Goal: Task Accomplishment & Management: Manage account settings

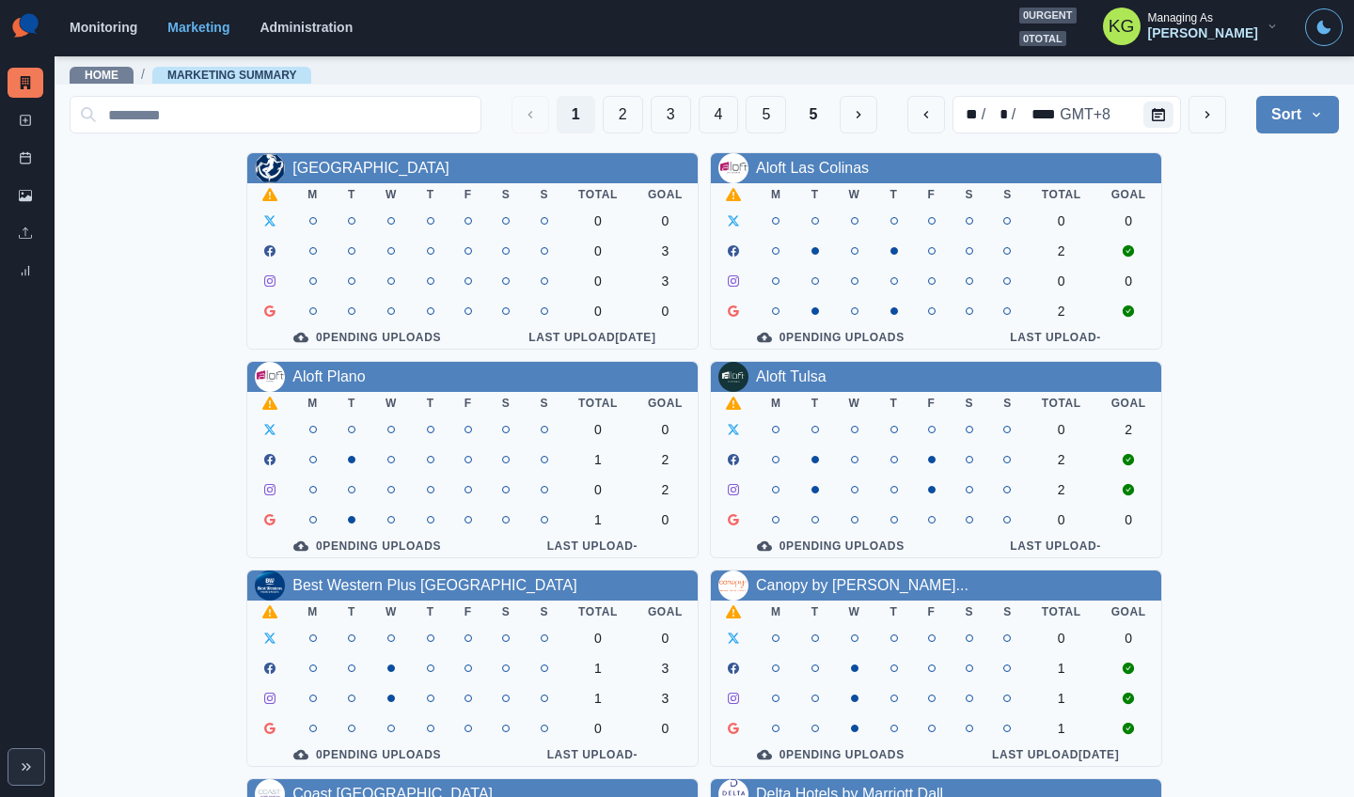
scroll to position [639, 0]
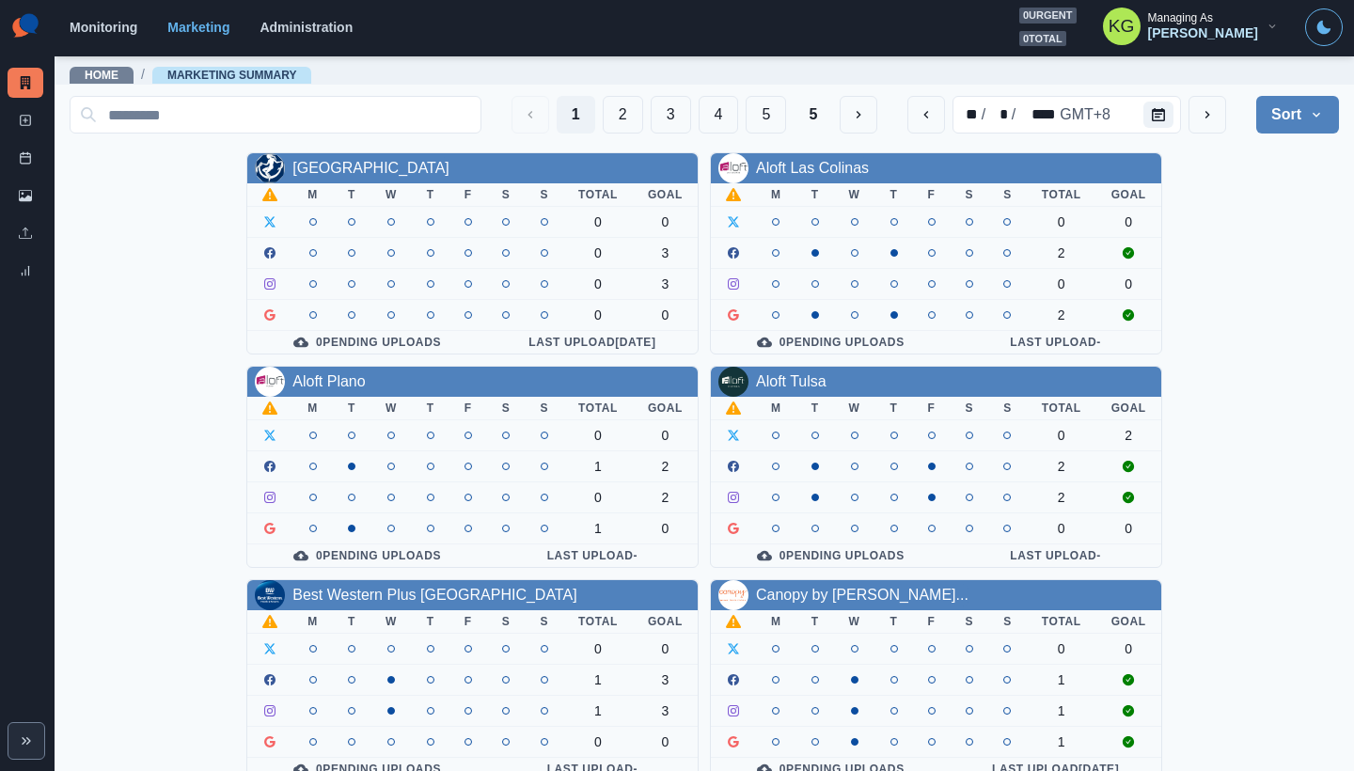
click at [698, 121] on button "4" at bounding box center [718, 115] width 40 height 38
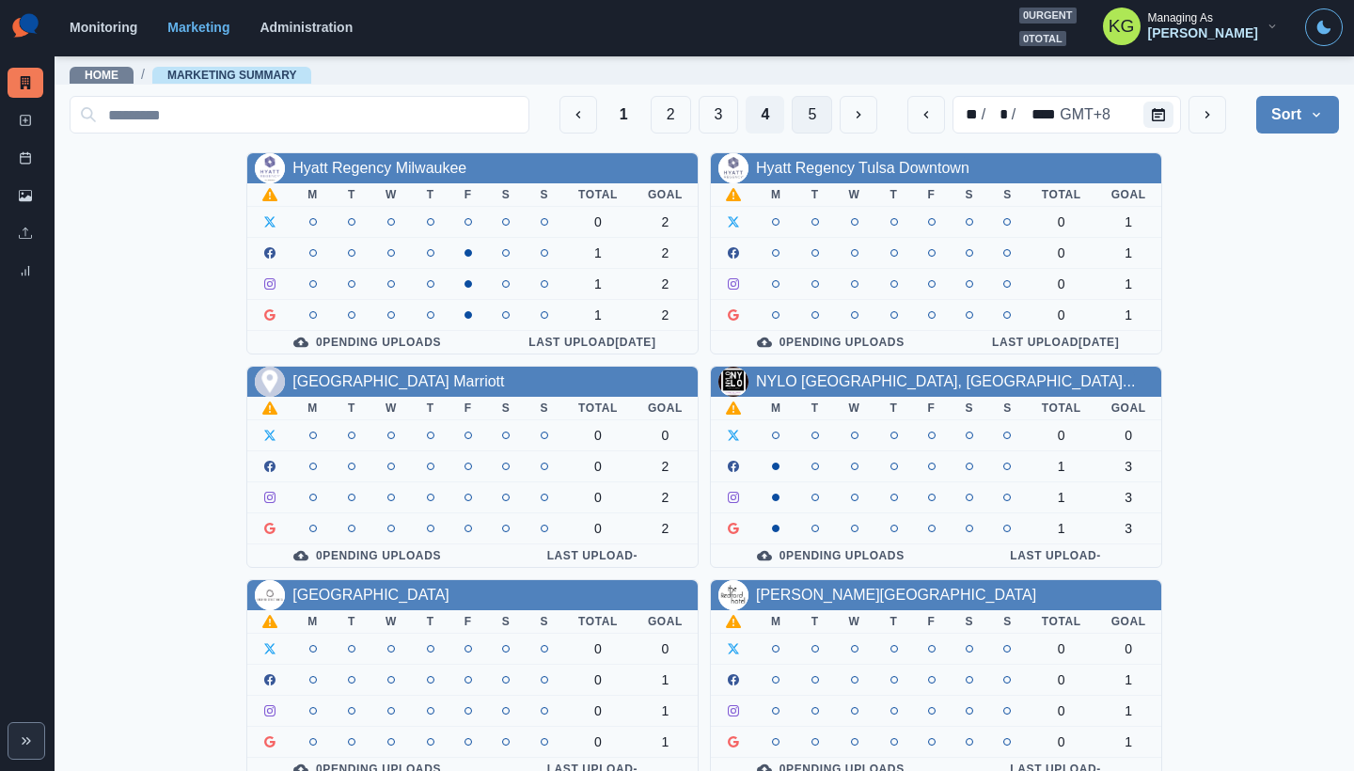
click at [791, 115] on button "5" at bounding box center [811, 115] width 40 height 38
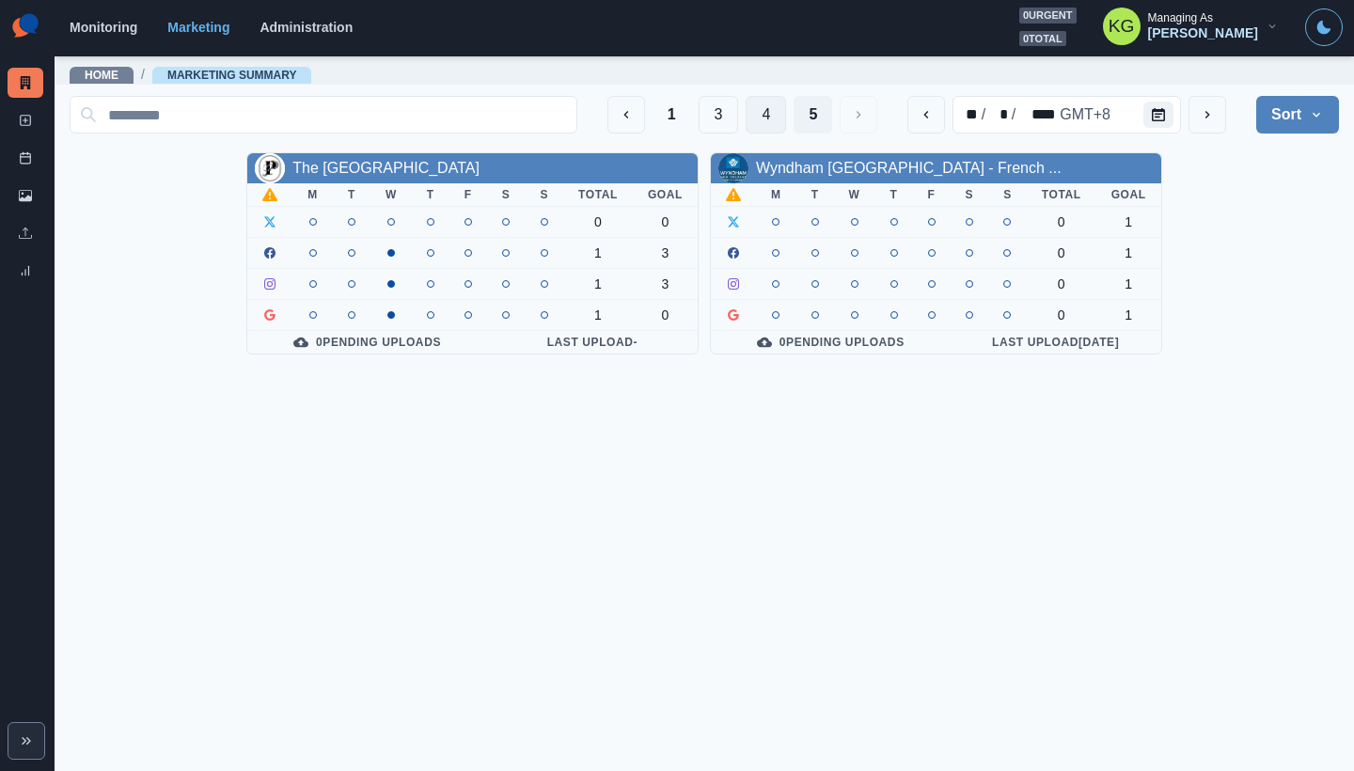
click at [756, 118] on button "4" at bounding box center [765, 115] width 40 height 38
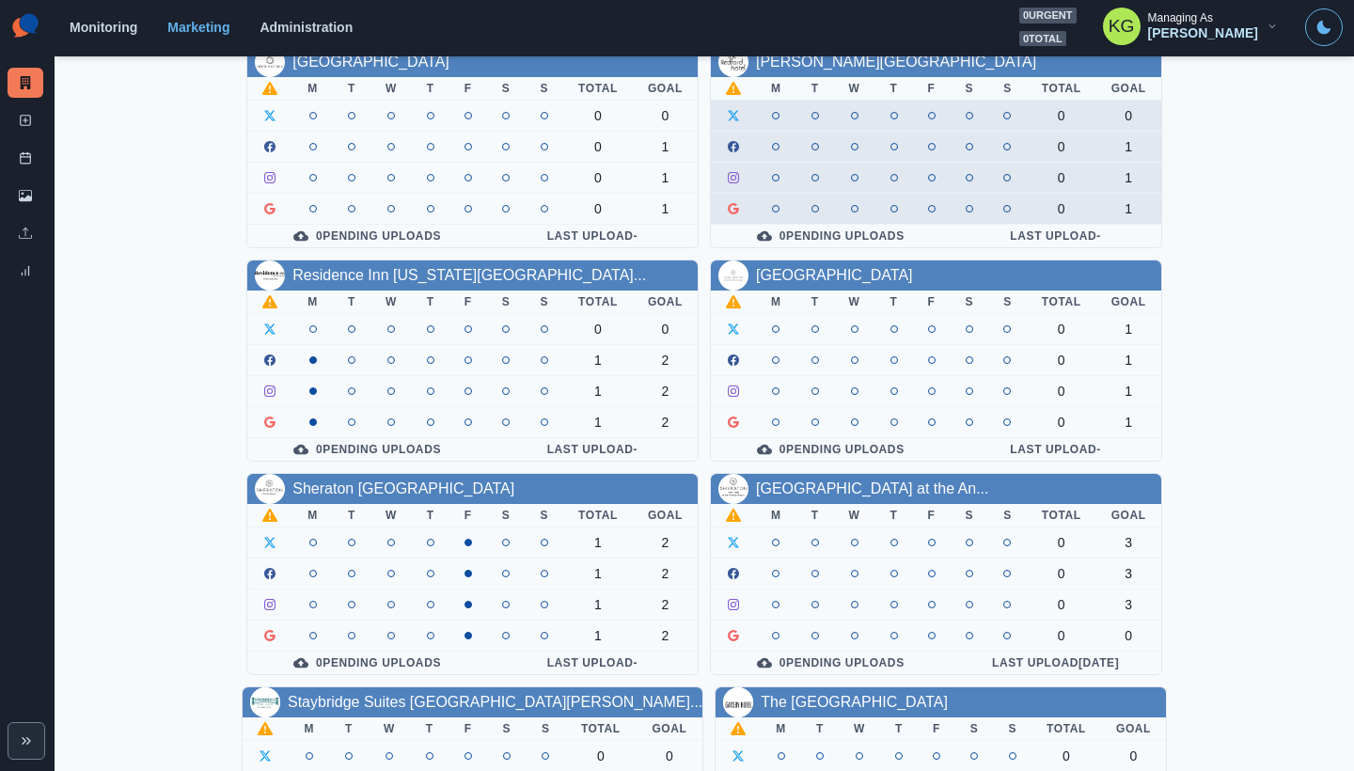
scroll to position [666, 0]
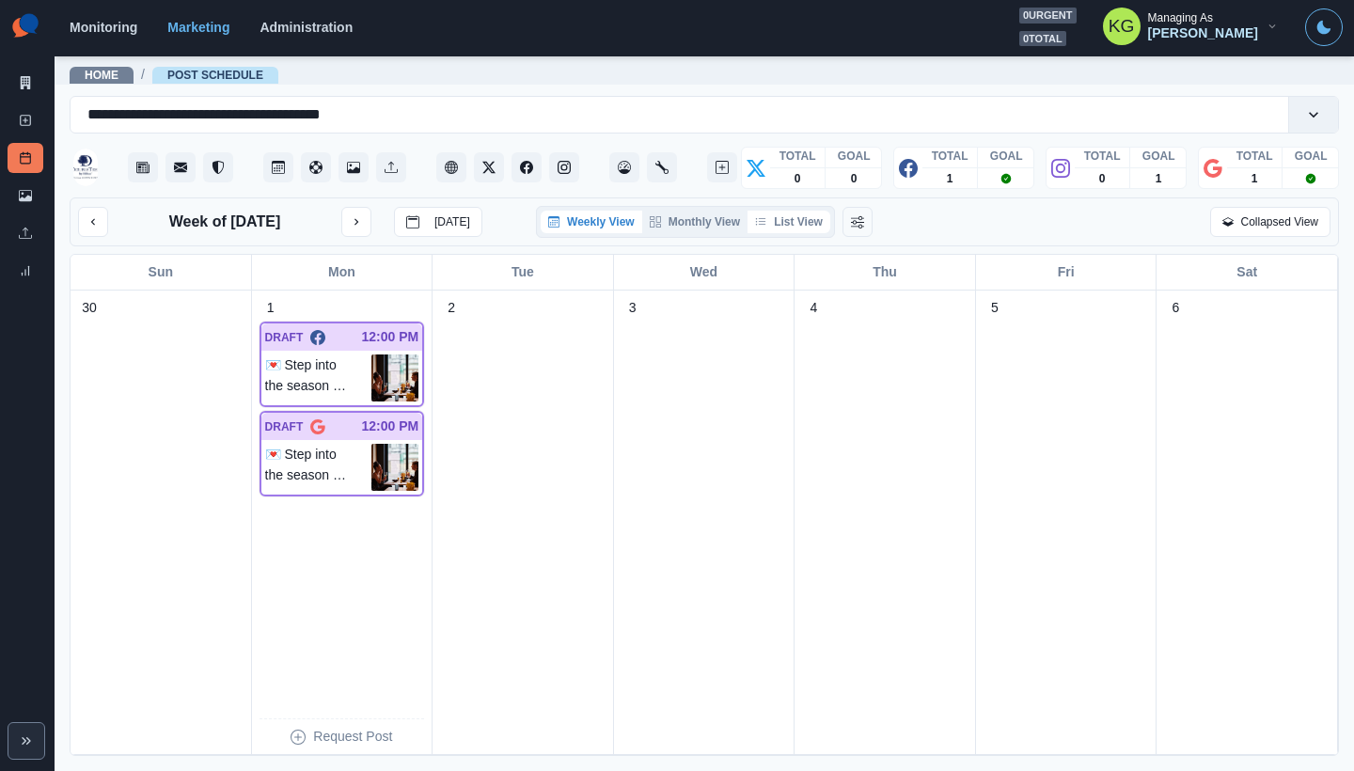
click at [799, 223] on button "List View" at bounding box center [788, 222] width 83 height 23
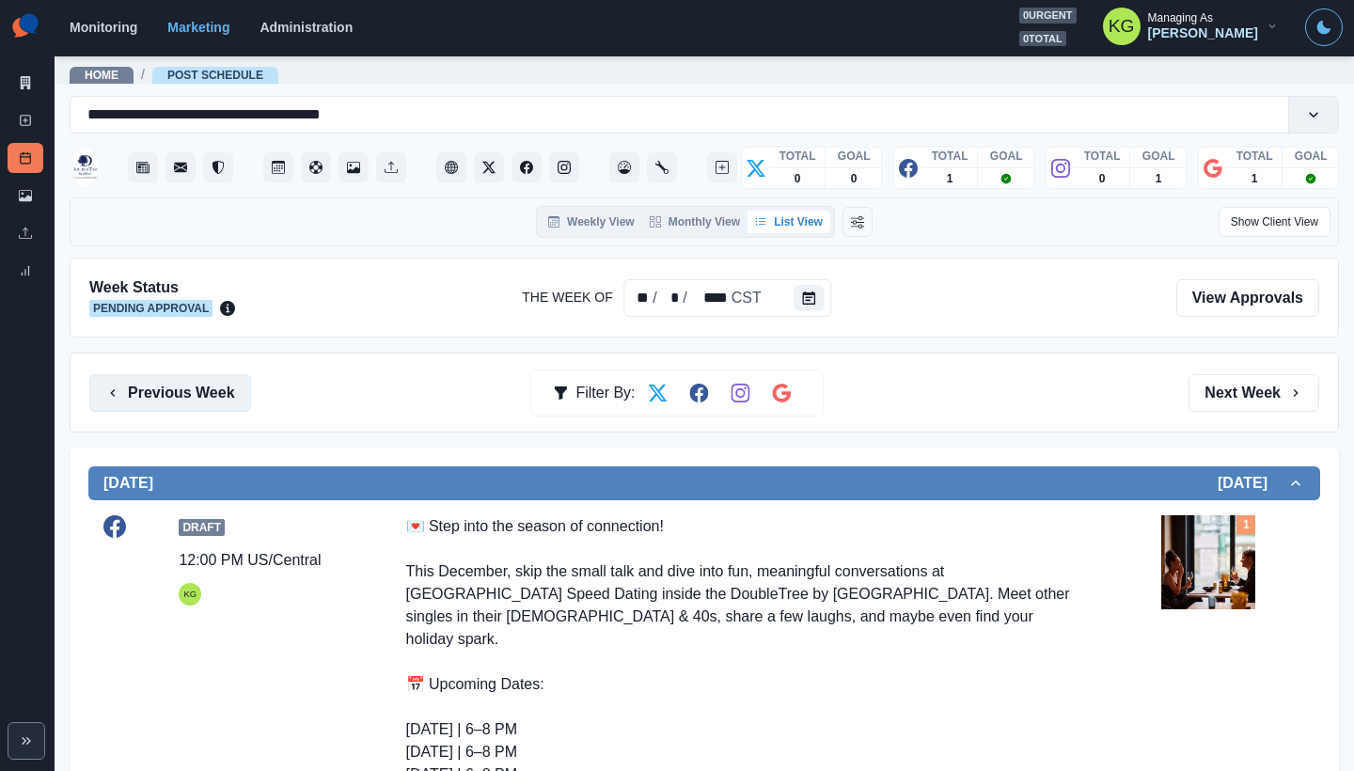
click at [211, 404] on button "Previous Week" at bounding box center [170, 393] width 162 height 38
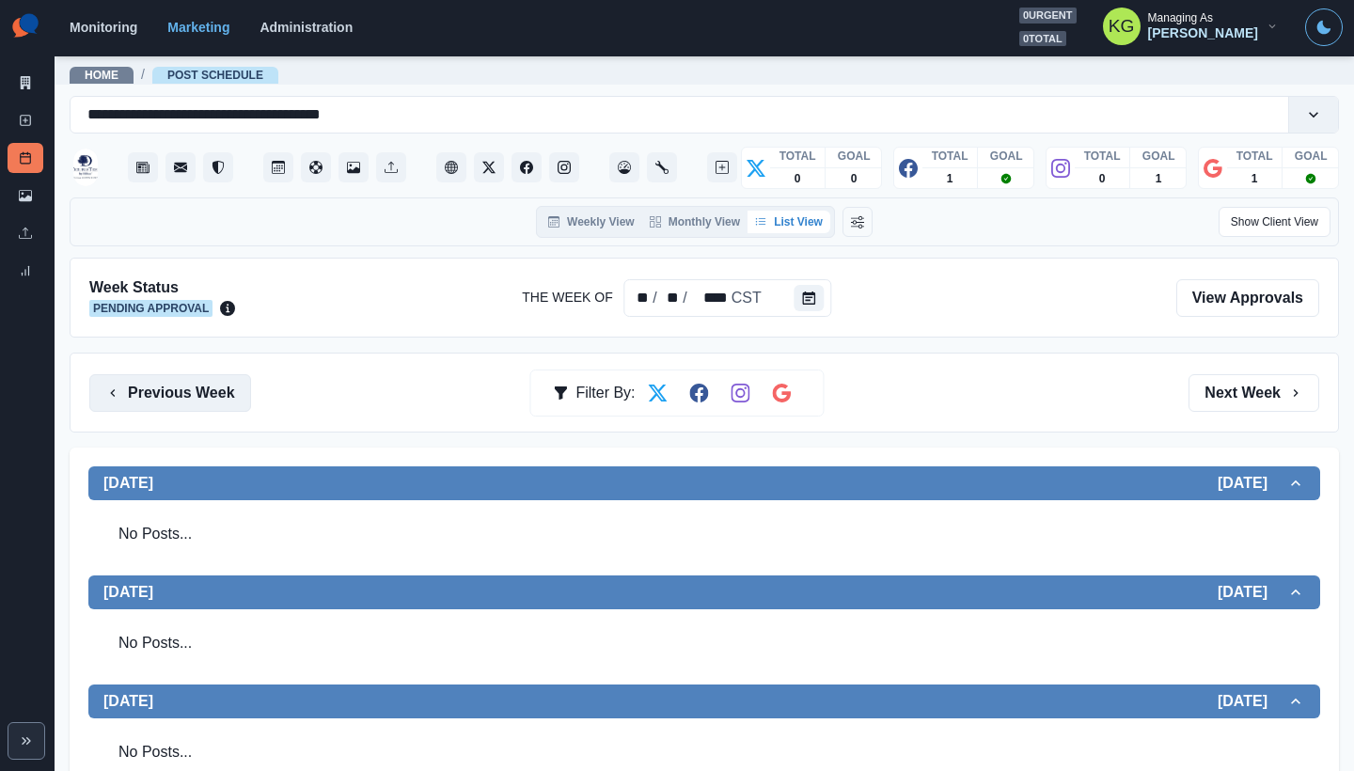
click at [170, 404] on button "Previous Week" at bounding box center [170, 393] width 162 height 38
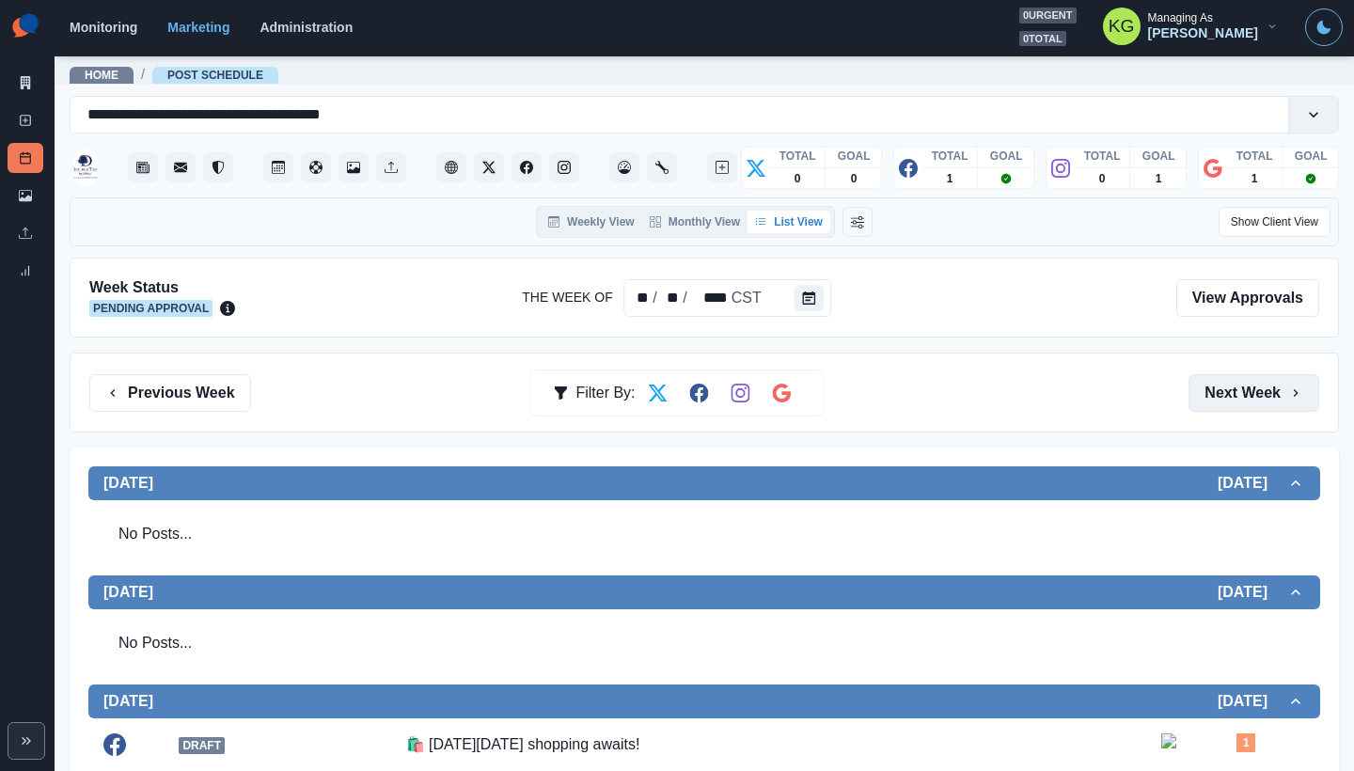
click at [1223, 385] on button "Next Week" at bounding box center [1253, 393] width 131 height 38
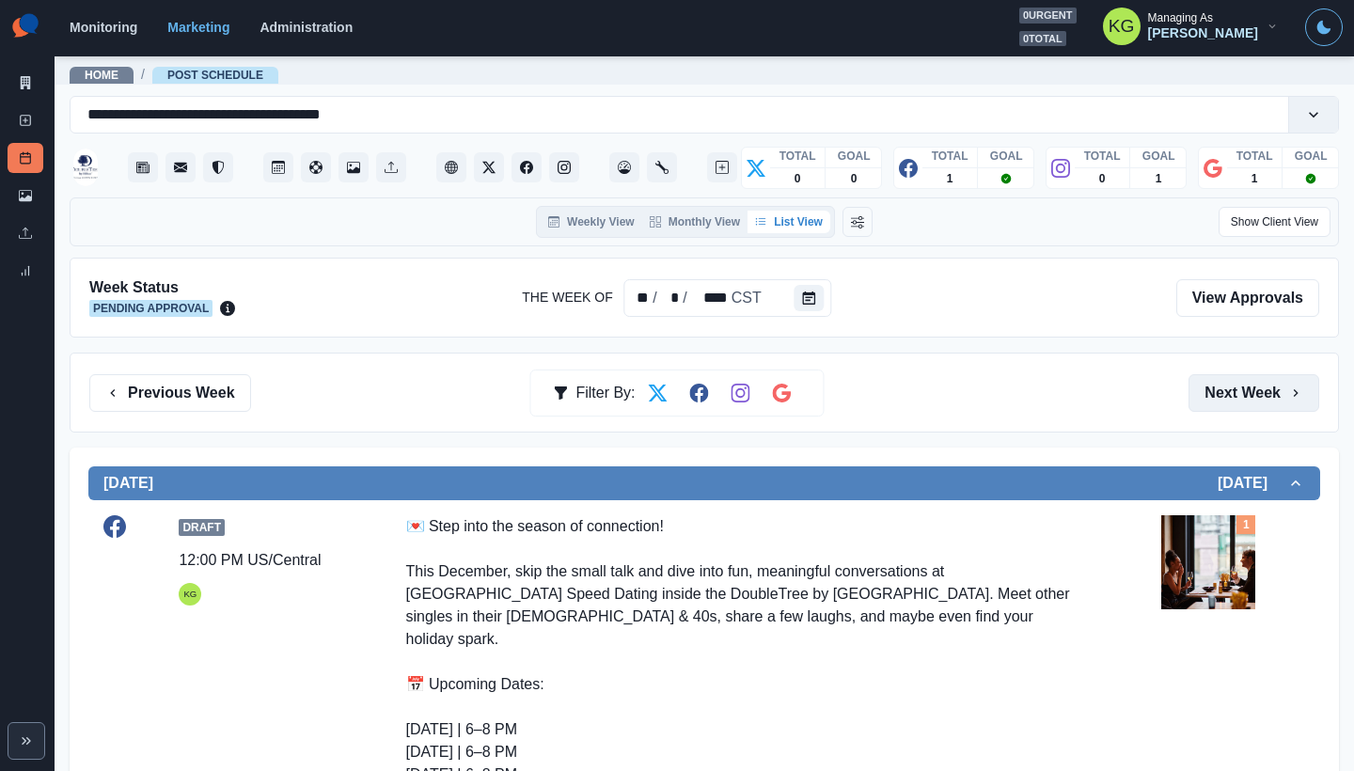
click at [1245, 374] on button "Next Week" at bounding box center [1253, 393] width 131 height 38
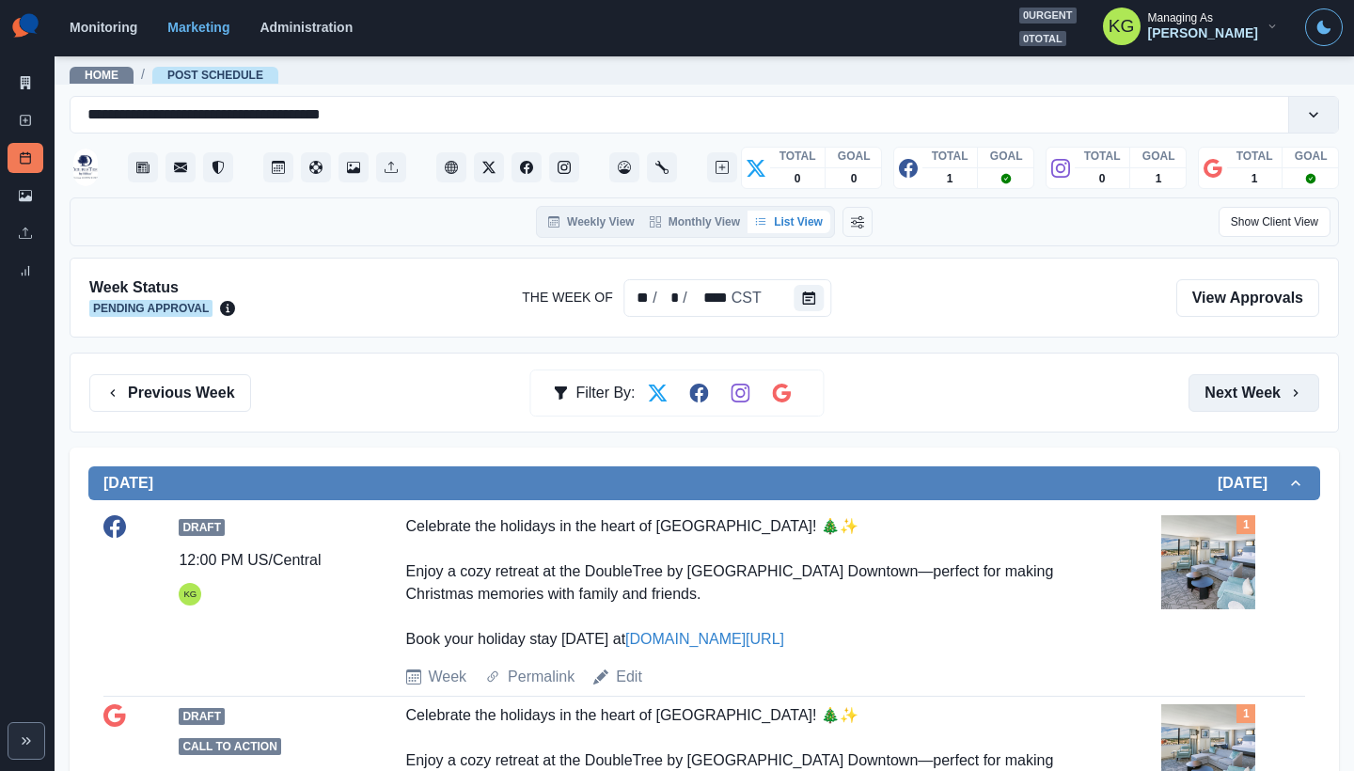
click at [1239, 391] on button "Next Week" at bounding box center [1253, 393] width 131 height 38
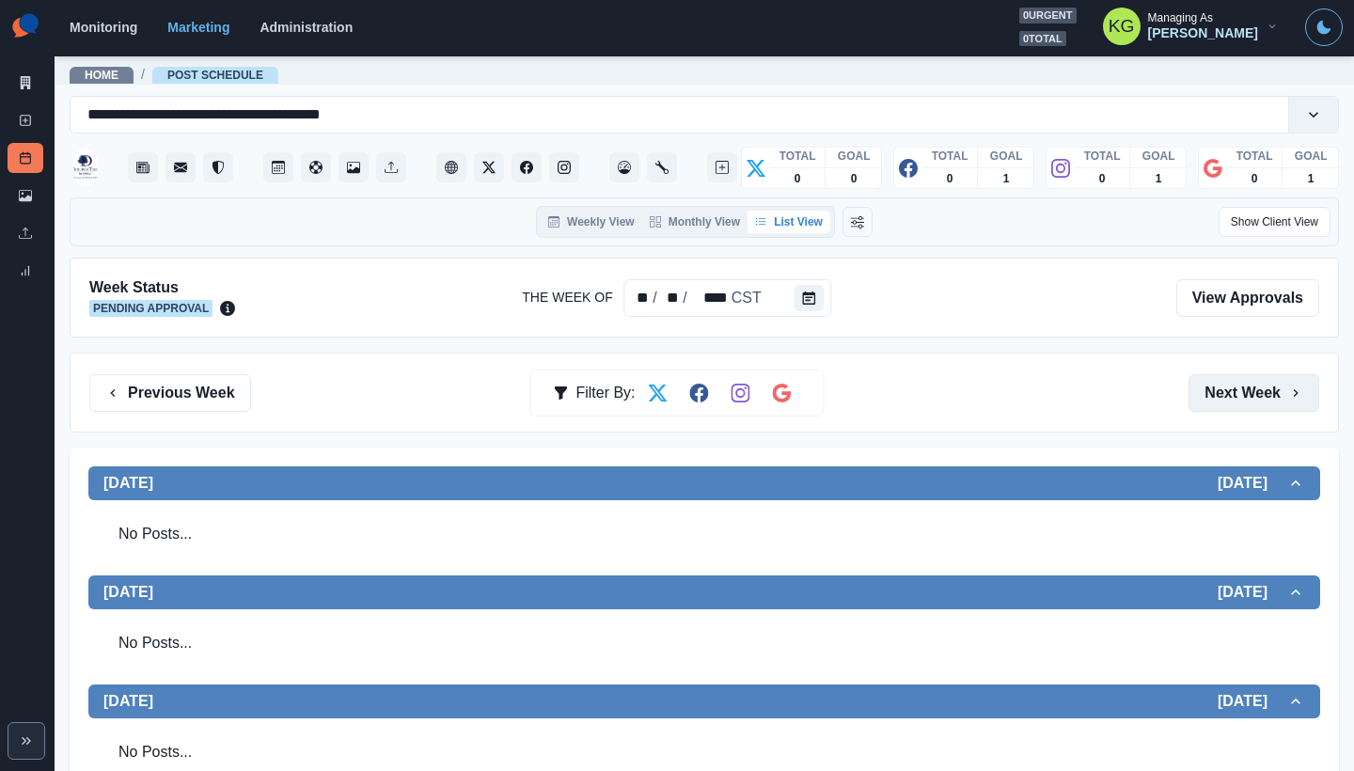
click at [1239, 391] on button "Next Week" at bounding box center [1253, 393] width 131 height 38
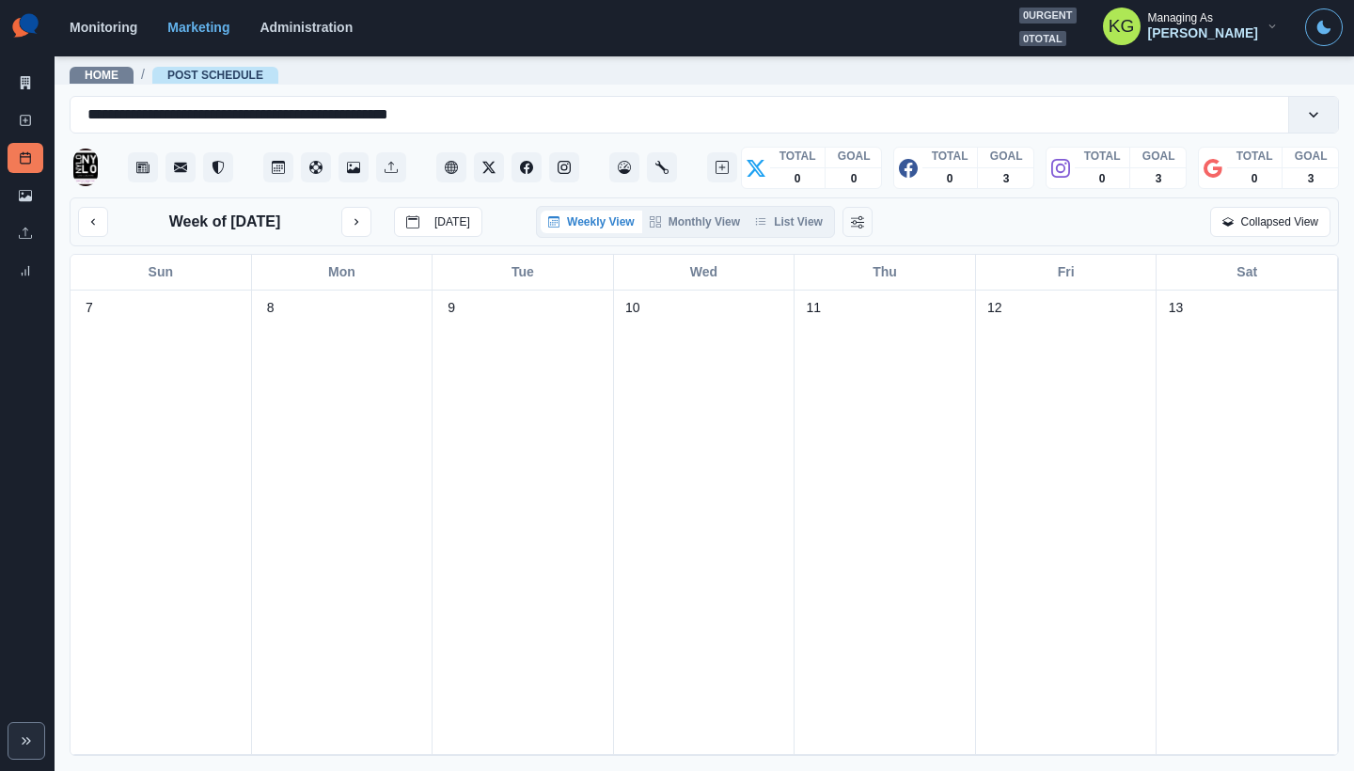
click at [110, 222] on div "Week of [DATE] [DATE]" at bounding box center [280, 222] width 404 height 30
click at [90, 225] on icon "previous month" at bounding box center [92, 221] width 13 height 13
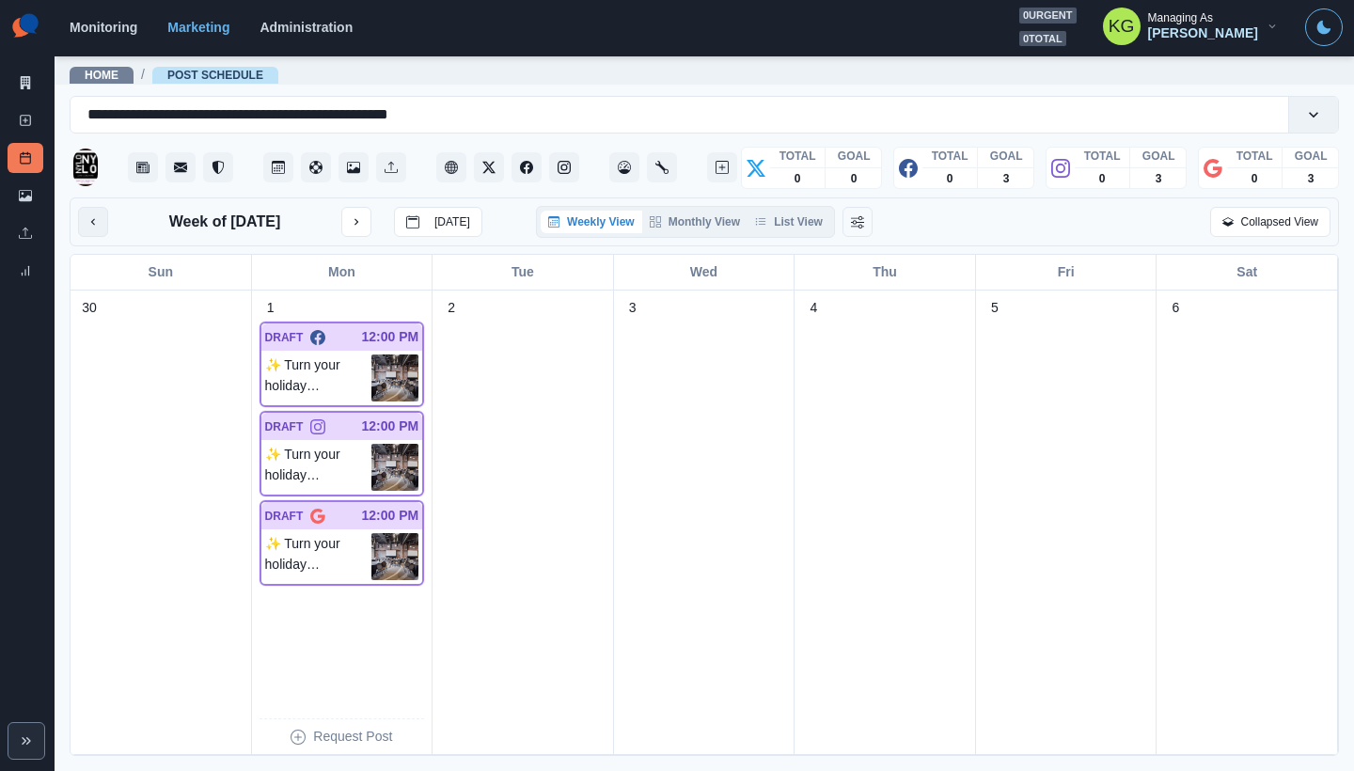
click at [91, 229] on button "previous month" at bounding box center [93, 222] width 30 height 30
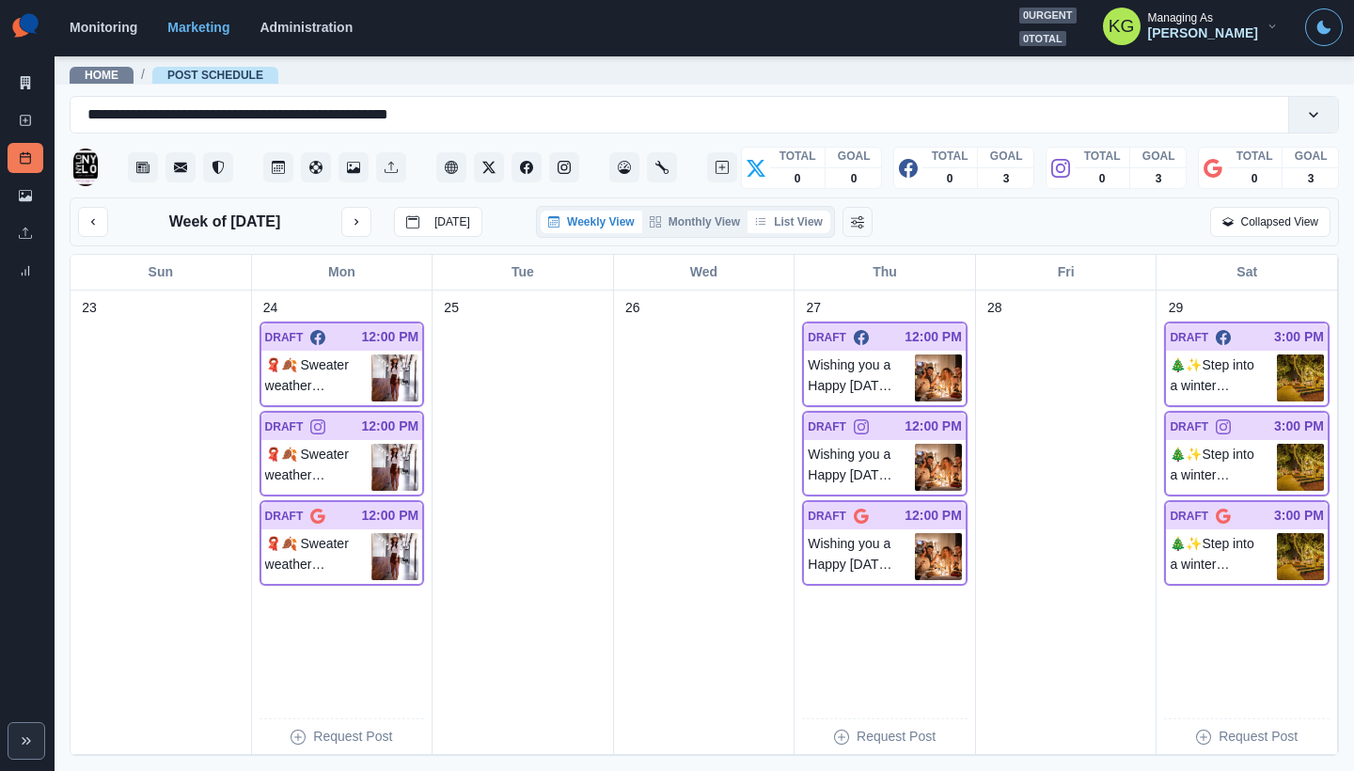
click at [781, 233] on button "List View" at bounding box center [788, 222] width 83 height 23
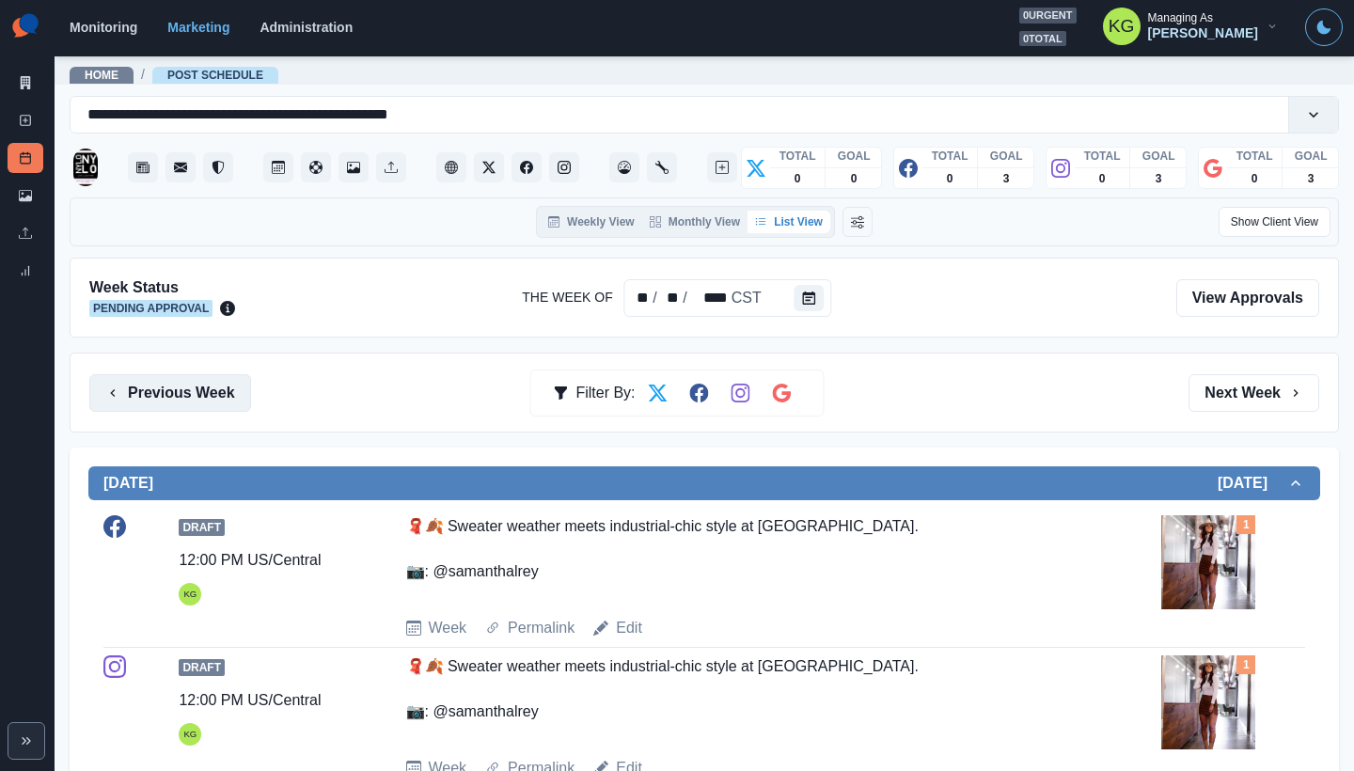
click at [176, 391] on button "Previous Week" at bounding box center [170, 393] width 162 height 38
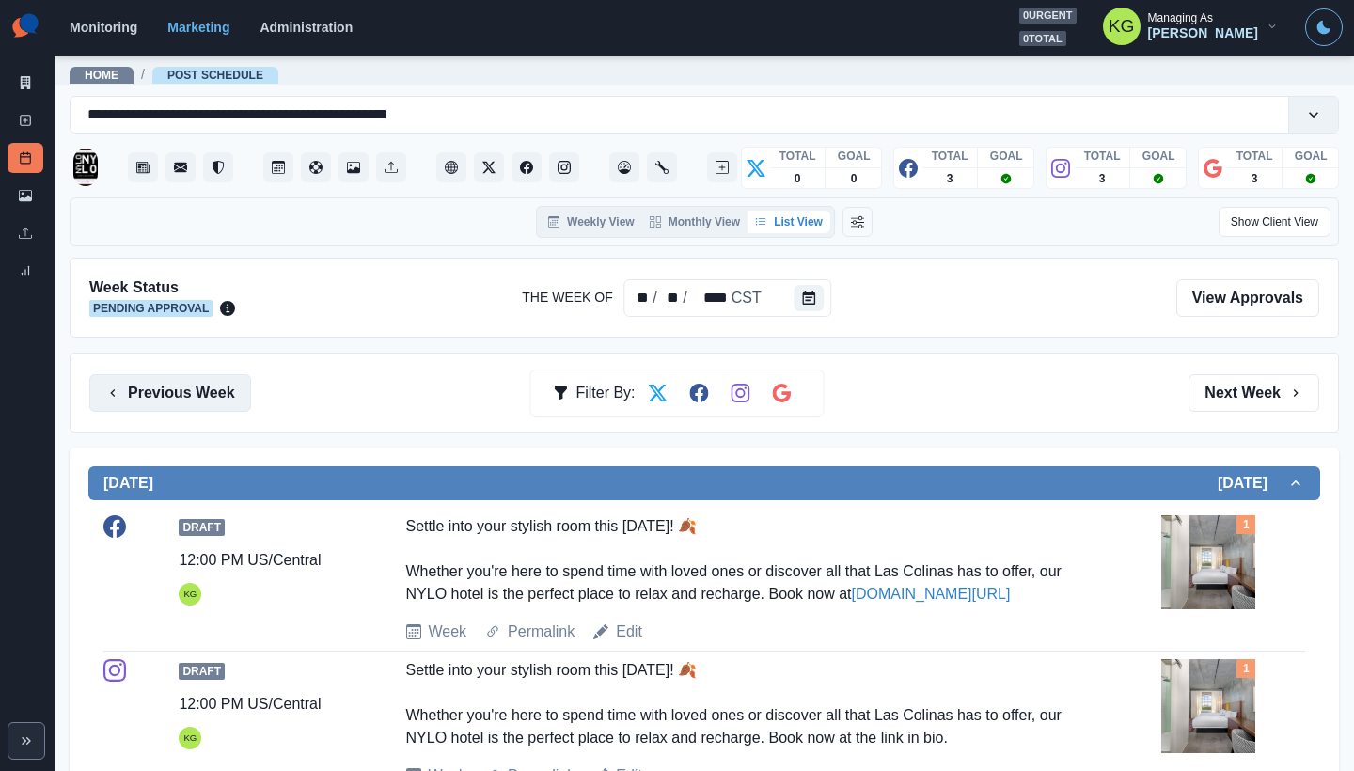
click at [185, 400] on button "Previous Week" at bounding box center [170, 393] width 162 height 38
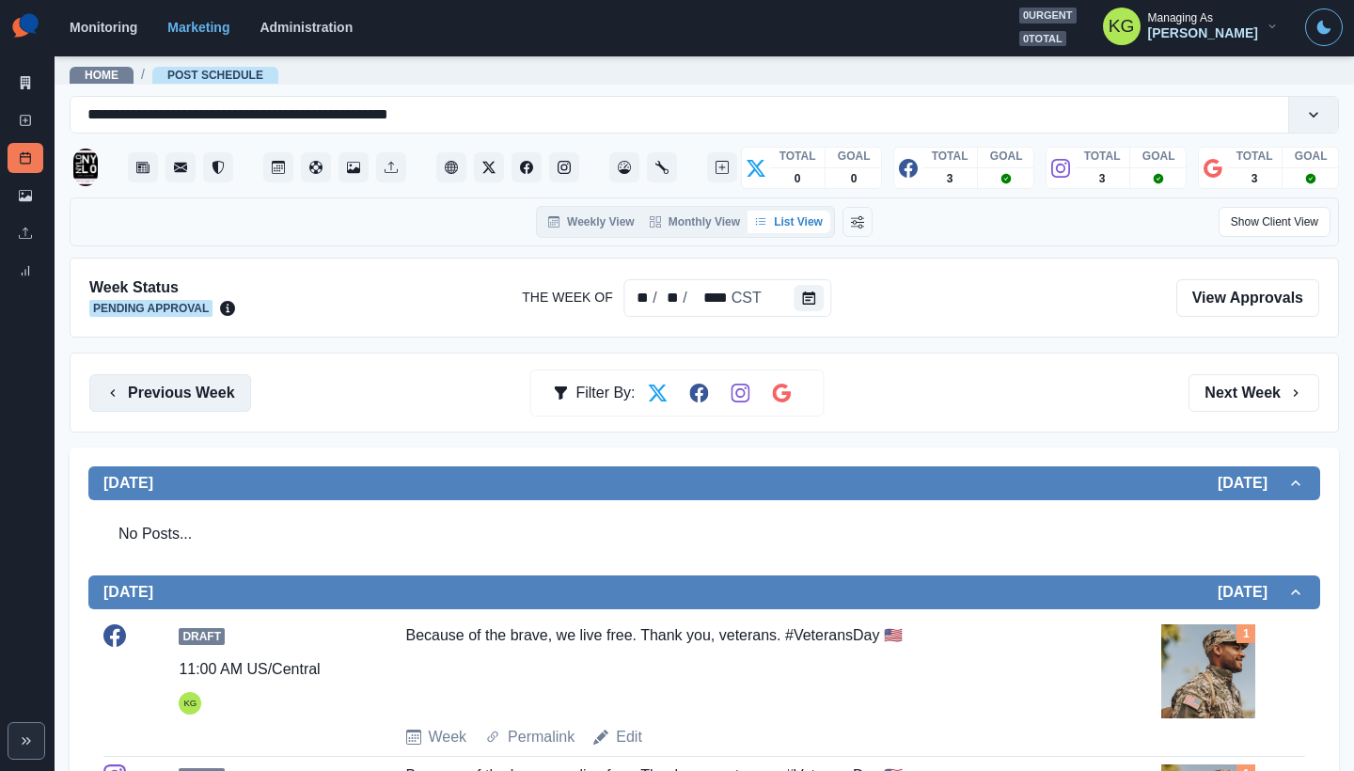
click at [180, 393] on button "Previous Week" at bounding box center [170, 393] width 162 height 38
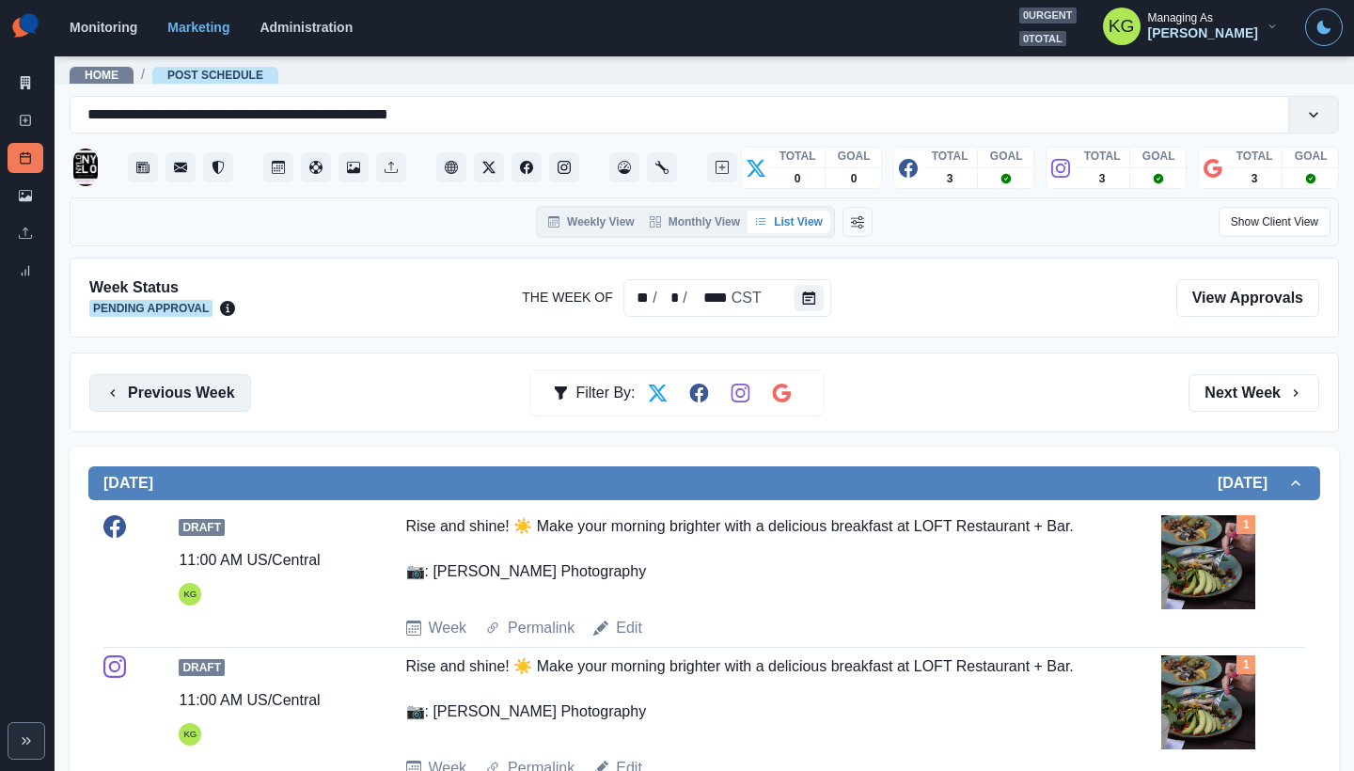
click at [205, 402] on button "Previous Week" at bounding box center [170, 393] width 162 height 38
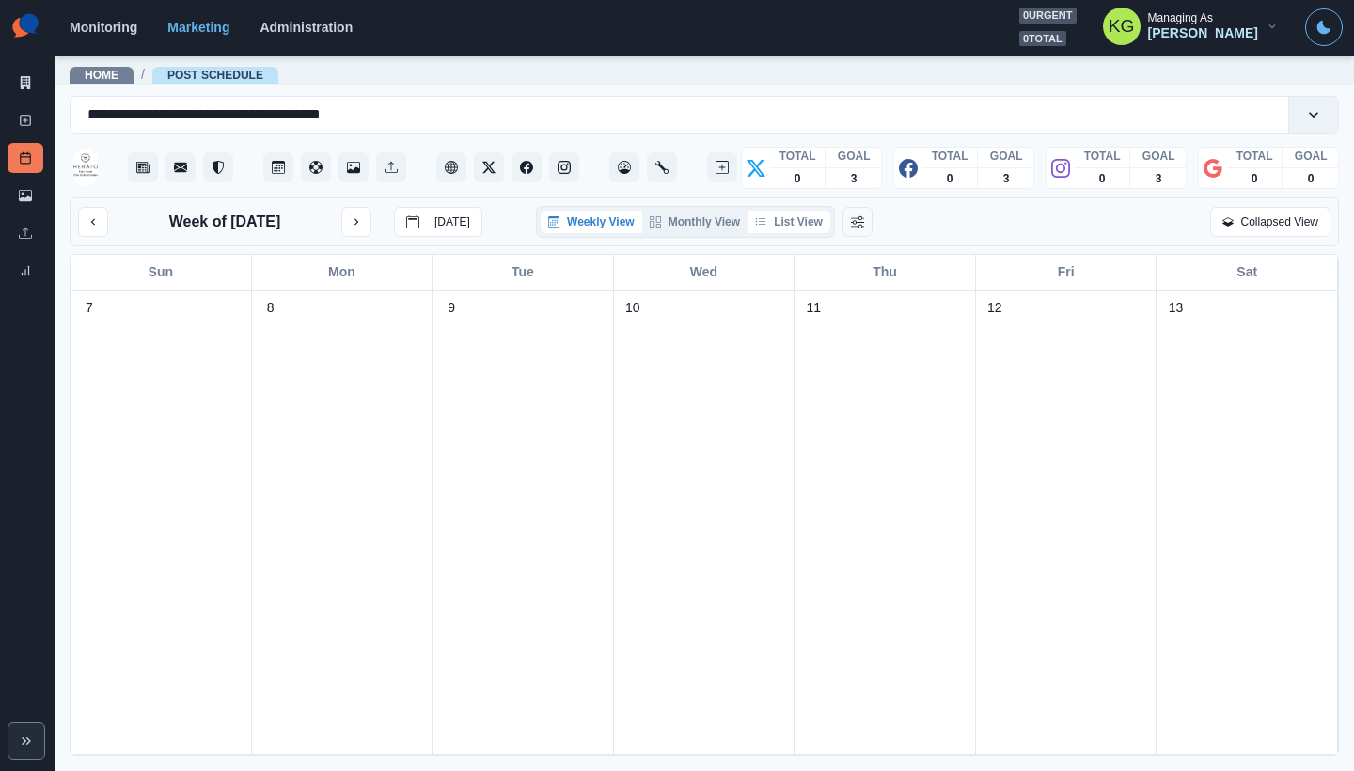
click at [807, 232] on button "List View" at bounding box center [788, 222] width 83 height 23
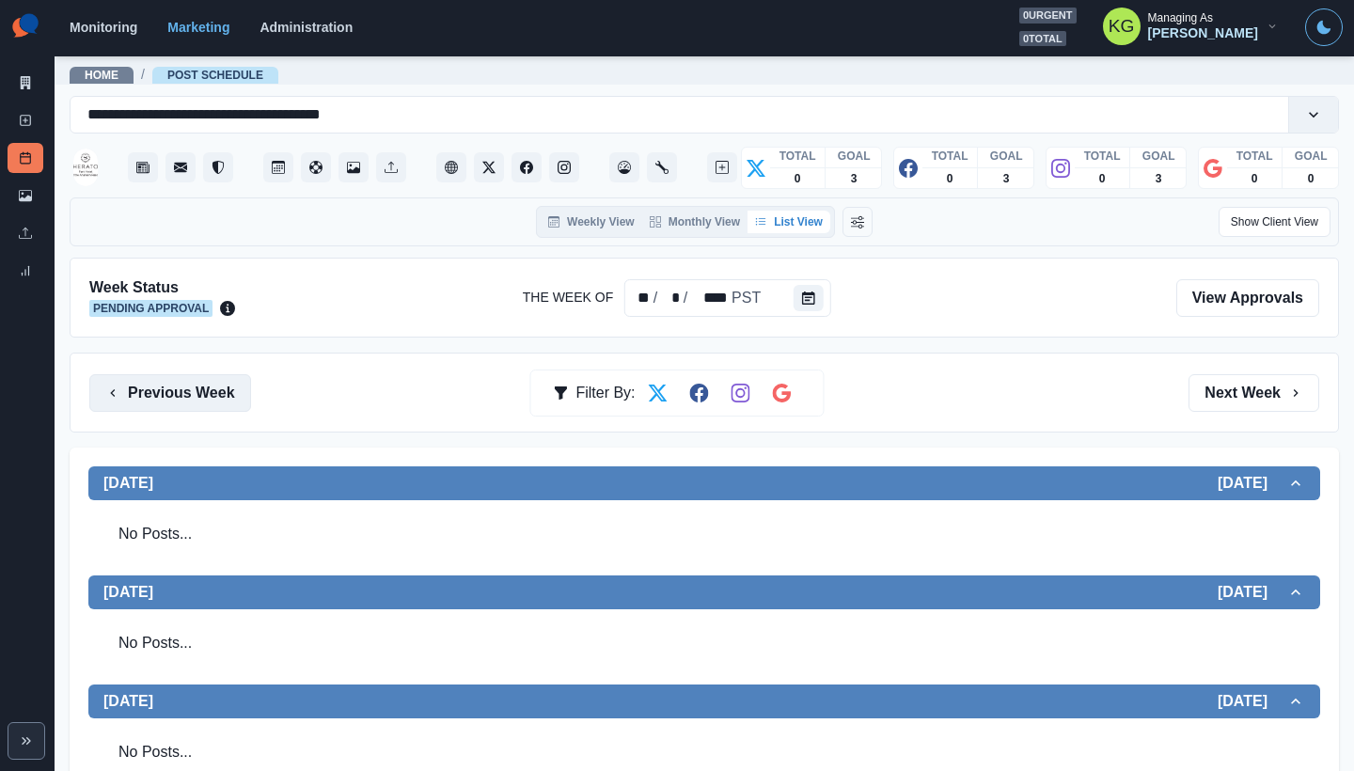
click at [192, 411] on button "Previous Week" at bounding box center [170, 393] width 162 height 38
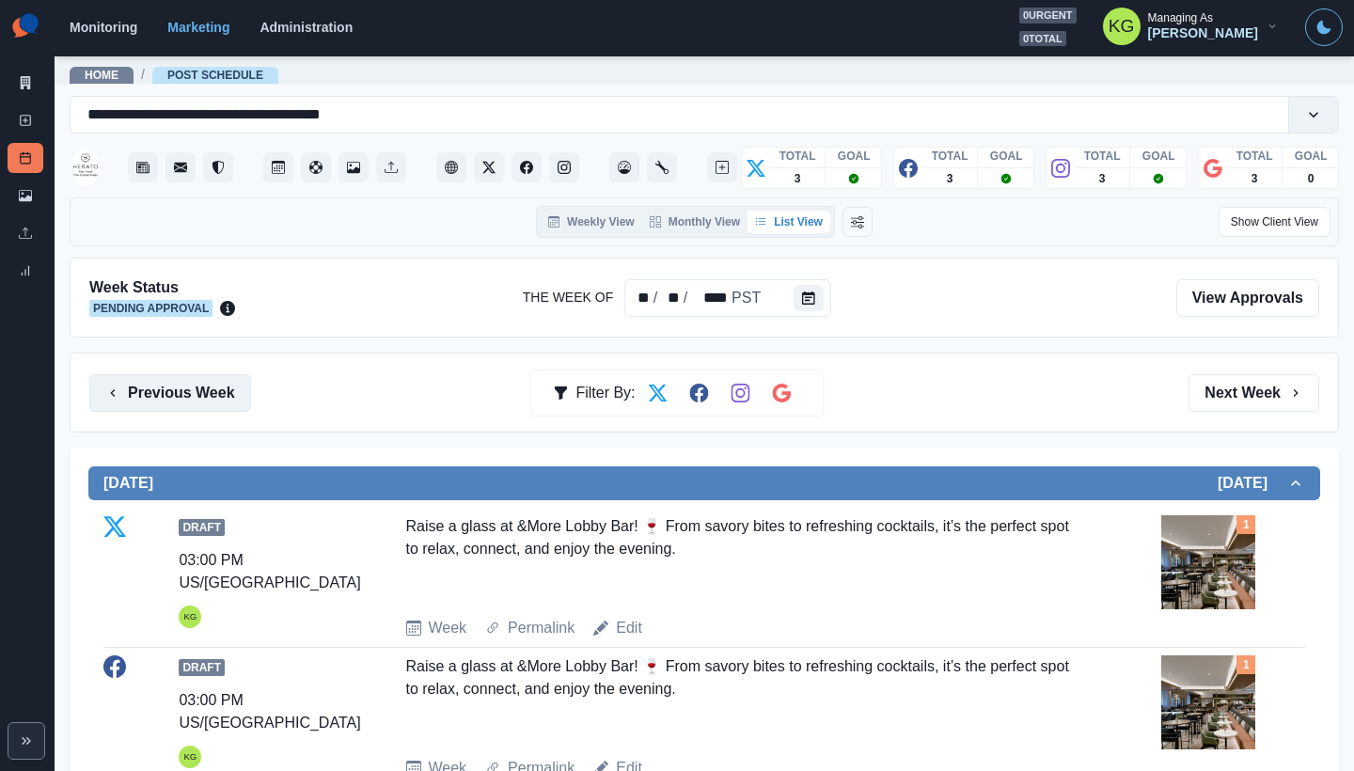
click at [186, 390] on button "Previous Week" at bounding box center [170, 393] width 162 height 38
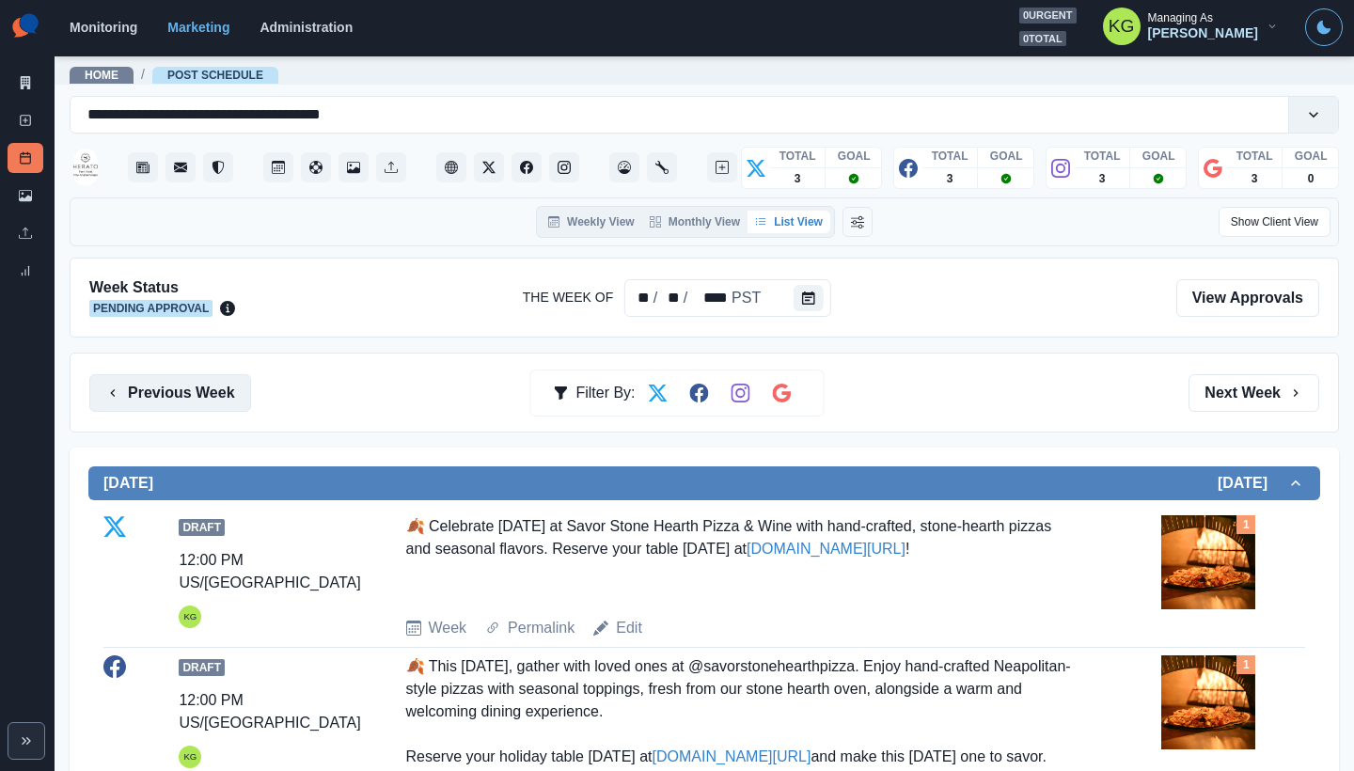
click at [218, 396] on button "Previous Week" at bounding box center [170, 393] width 162 height 38
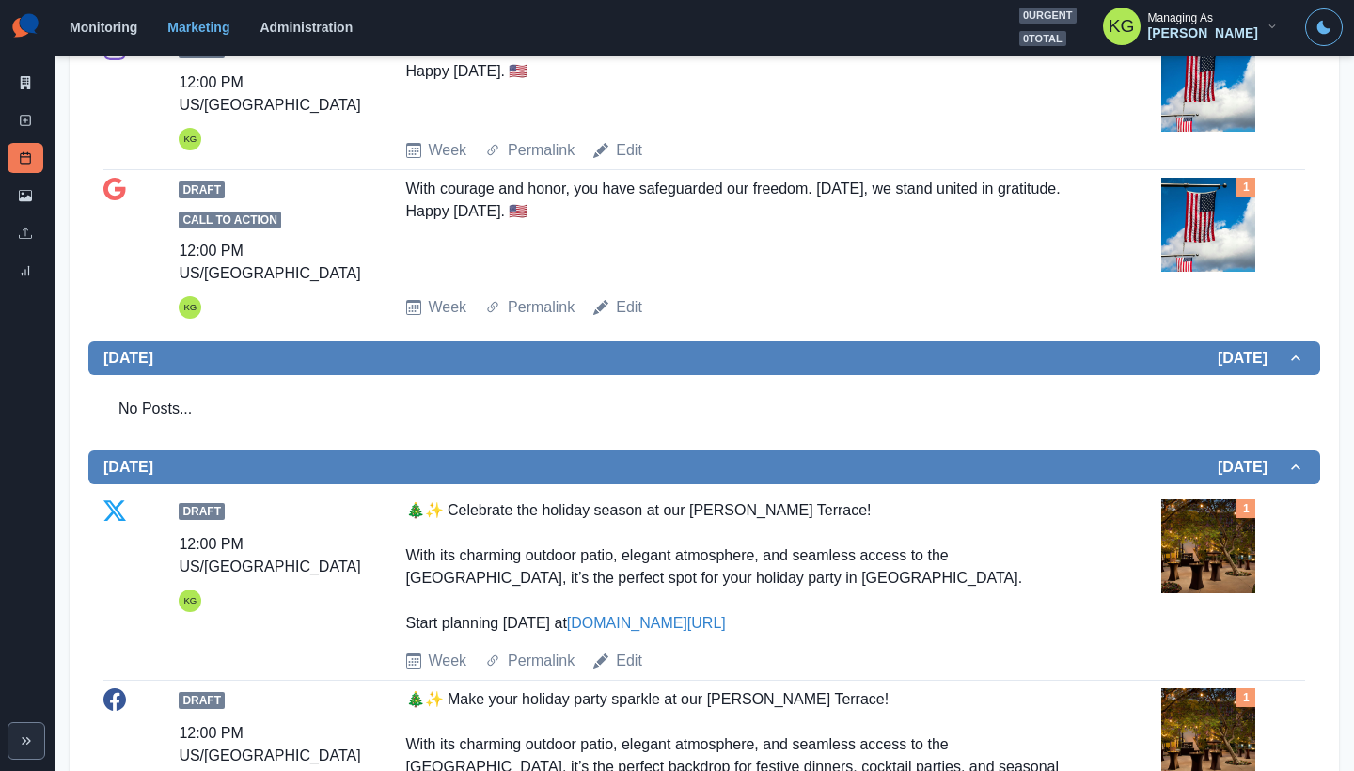
scroll to position [207, 0]
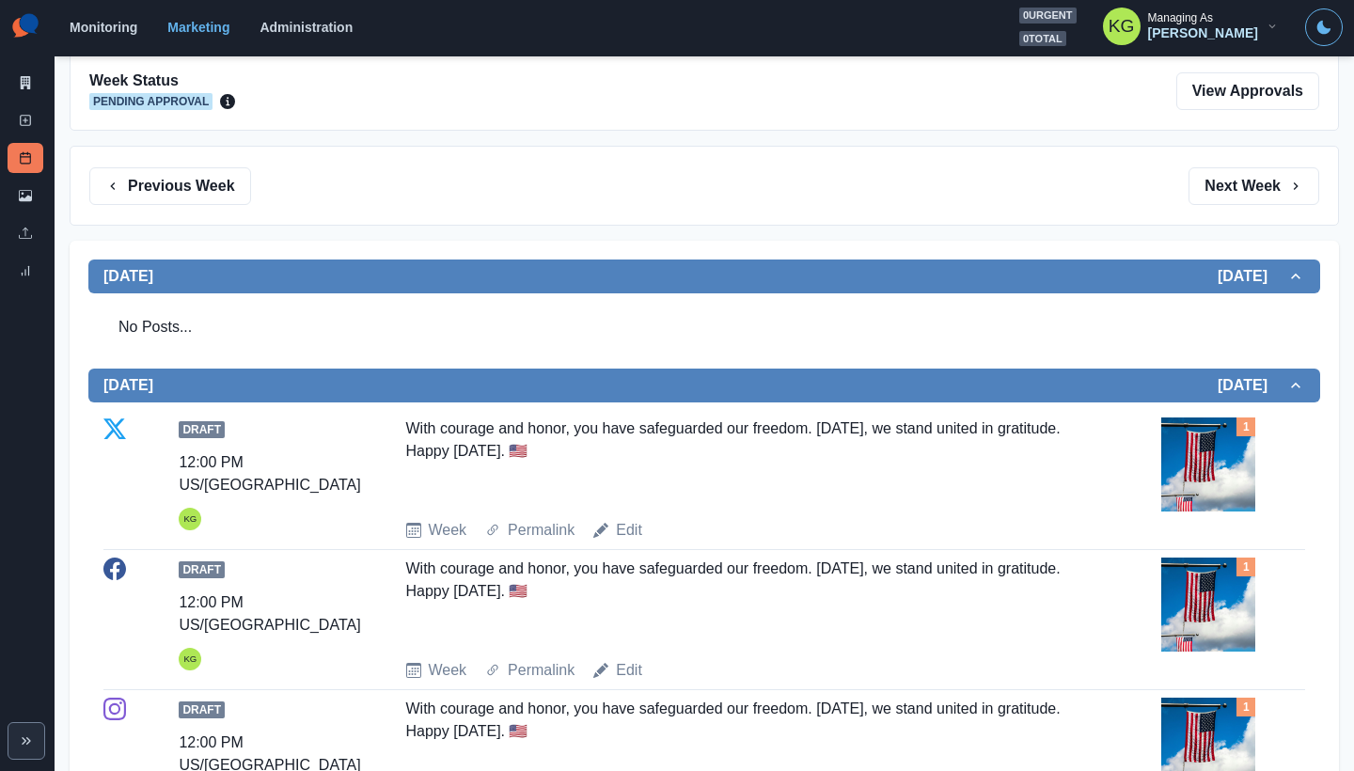
drag, startPoint x: 178, startPoint y: 196, endPoint x: 245, endPoint y: 223, distance: 72.6
click at [178, 196] on button "Previous Week" at bounding box center [170, 186] width 162 height 38
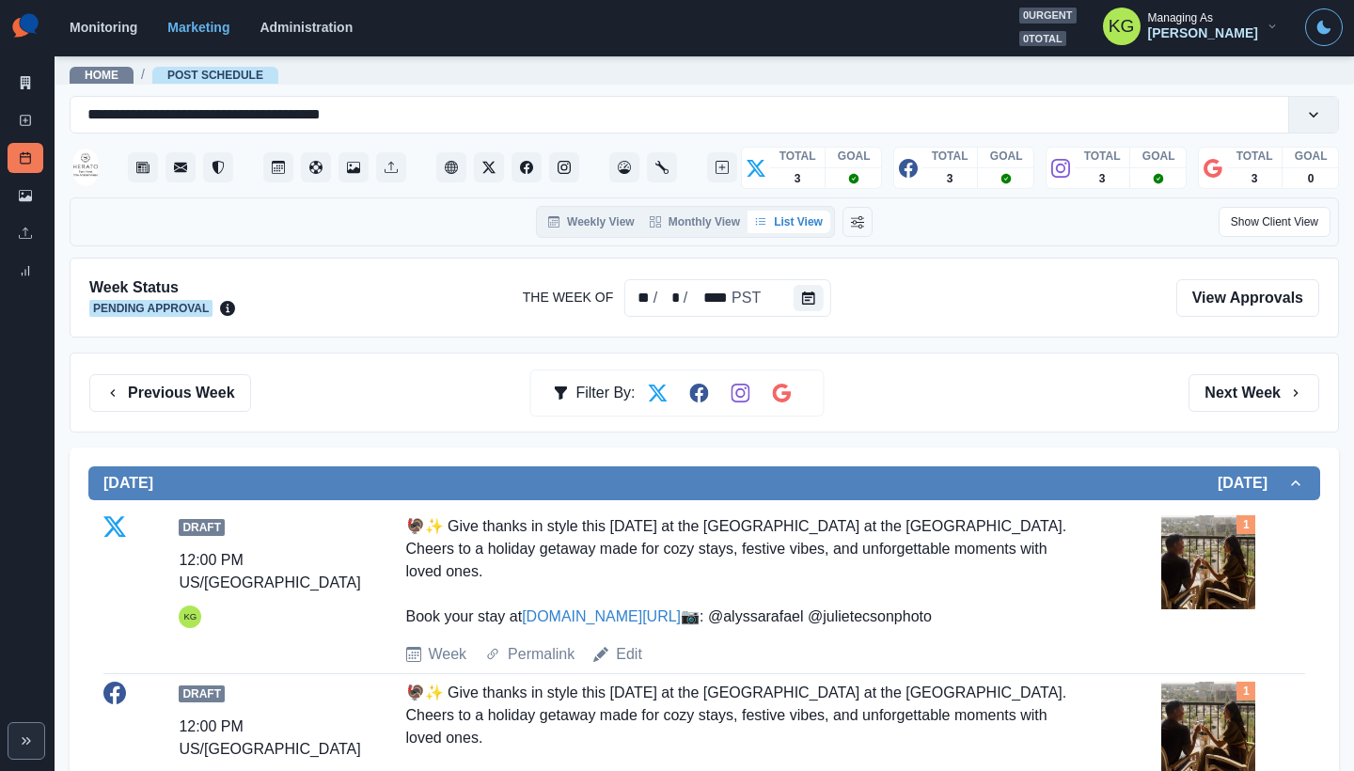
click at [160, 357] on div "Previous Week Filter By: Next Week" at bounding box center [704, 393] width 1269 height 80
click at [179, 387] on button "Previous Week" at bounding box center [170, 393] width 162 height 38
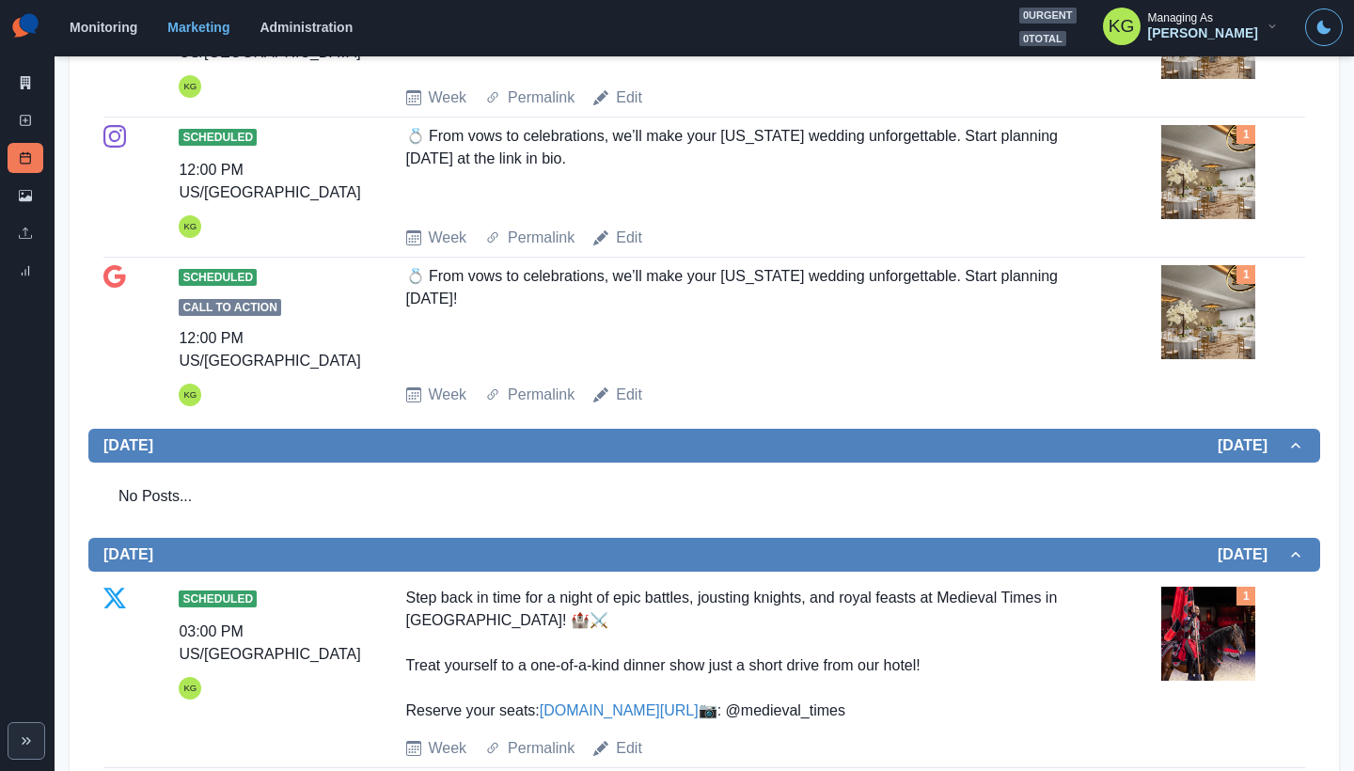
scroll to position [477, 0]
